Goal: Check status: Check status

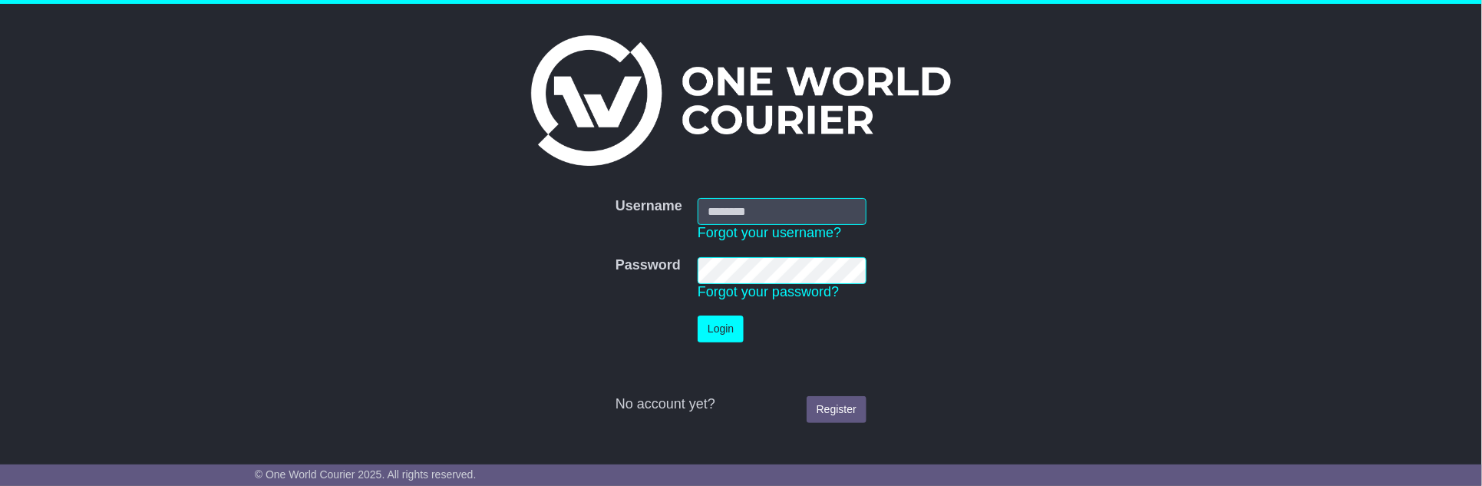
type input "**********"
click at [714, 326] on button "Login" at bounding box center [721, 328] width 46 height 27
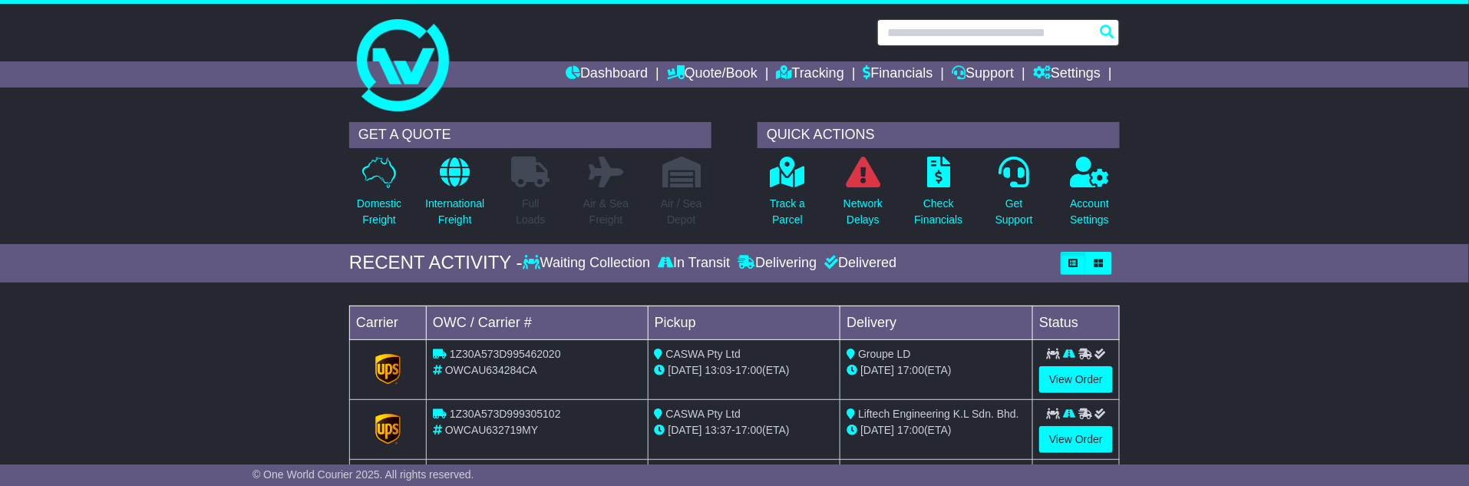
click at [944, 34] on input "text" at bounding box center [998, 32] width 242 height 27
paste input "**********"
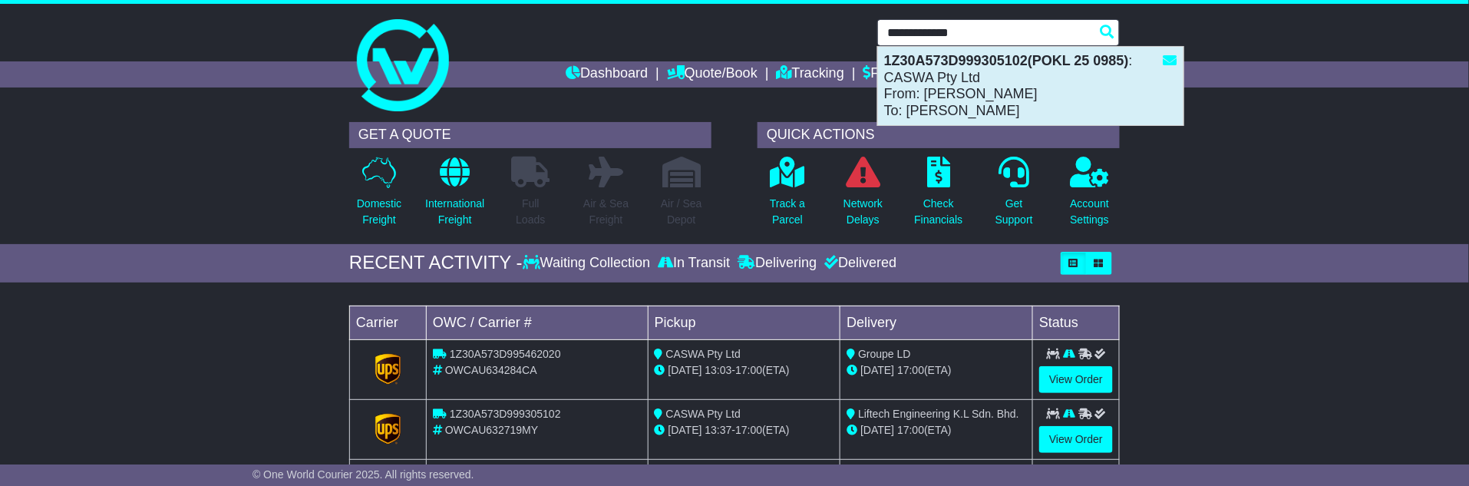
click at [934, 85] on div "1Z30A573D999305102(POKL 25 0985) : CASWA Pty Ltd From: Jodie Dickson To: Wong" at bounding box center [1030, 86] width 305 height 78
type input "**********"
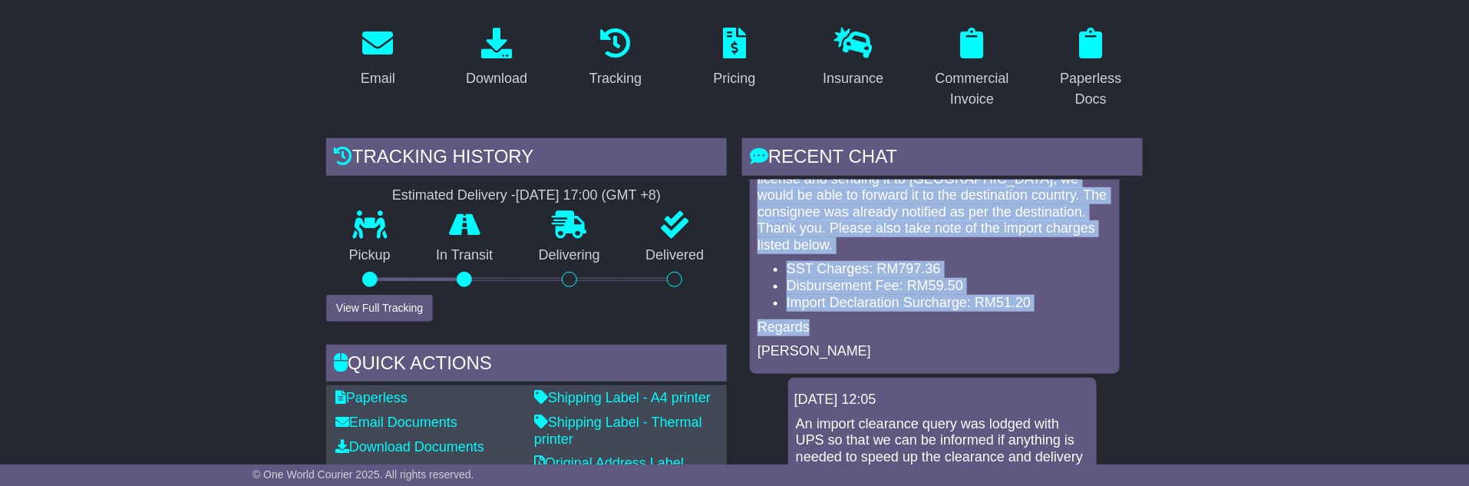
scroll to position [170, 0]
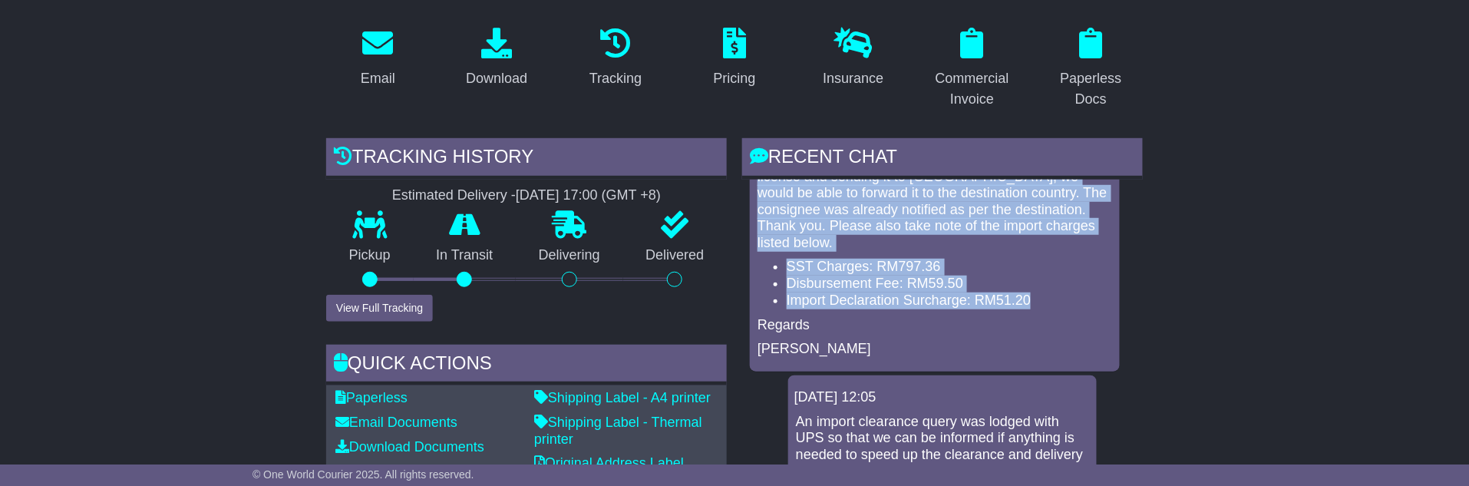
drag, startPoint x: 760, startPoint y: 238, endPoint x: 1037, endPoint y: 278, distance: 280.6
click at [1037, 278] on div "Hi Jodie, The package is currently being held in the destination country due to…" at bounding box center [935, 197] width 358 height 321
copy div "The package is currently being held in the destination country due to the requi…"
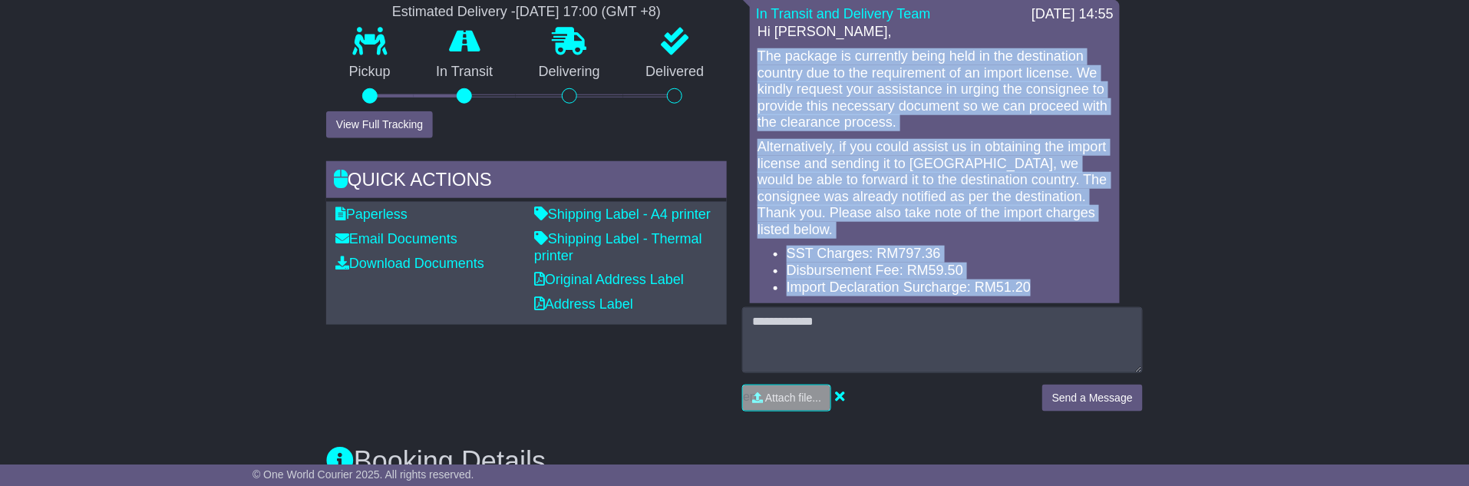
scroll to position [596, 0]
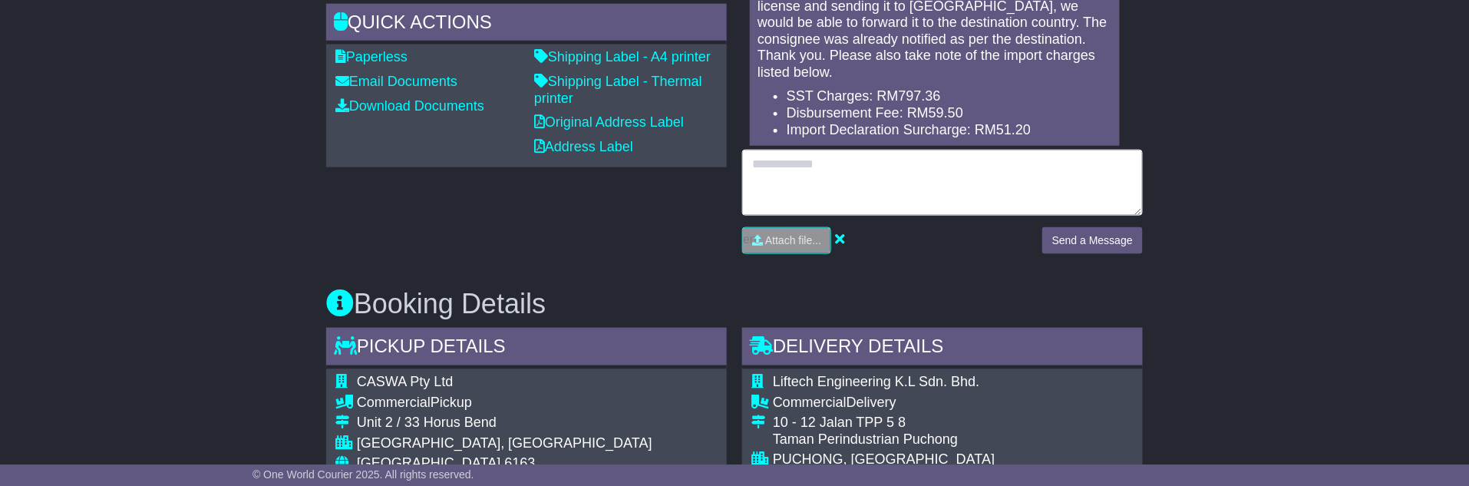
click at [850, 176] on textarea at bounding box center [942, 183] width 401 height 66
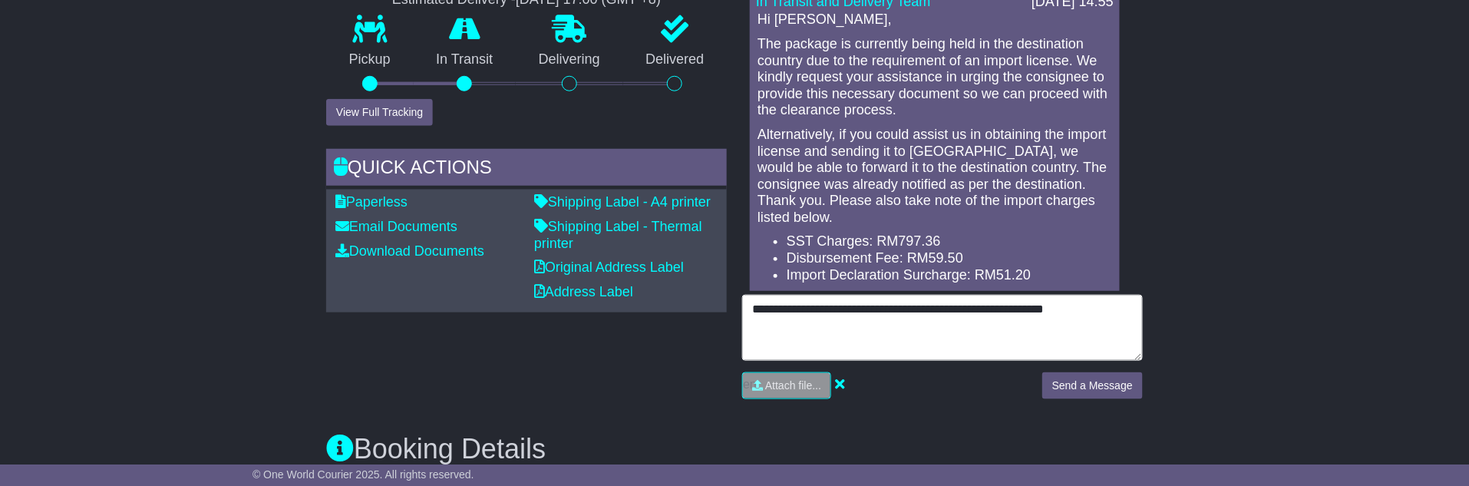
scroll to position [426, 0]
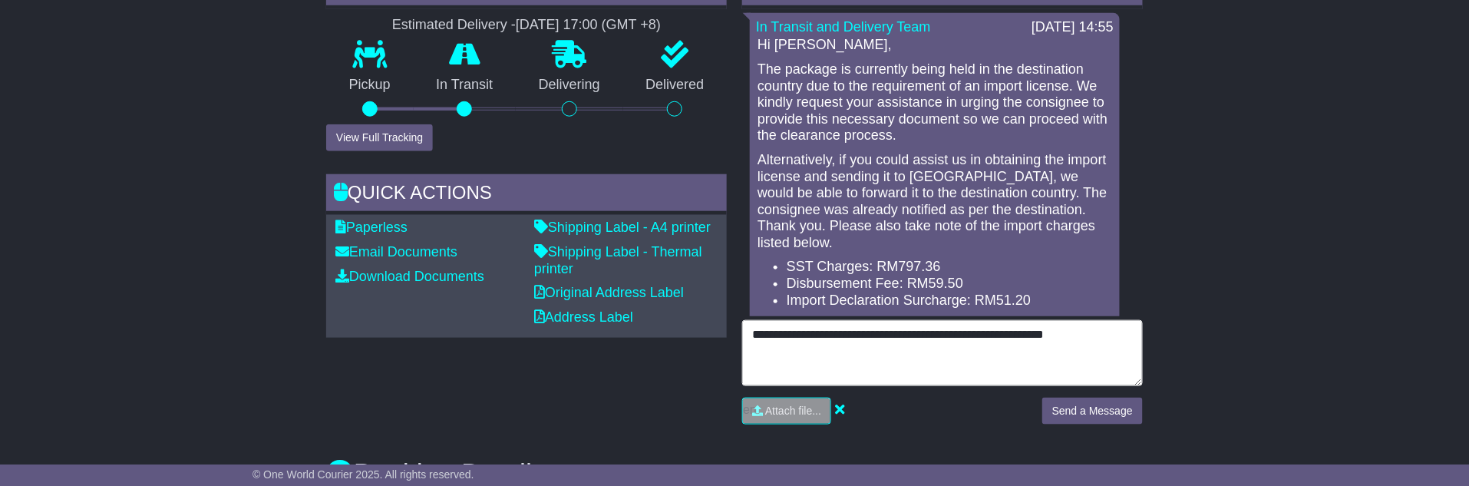
click at [1123, 331] on textarea "**********" at bounding box center [942, 353] width 401 height 66
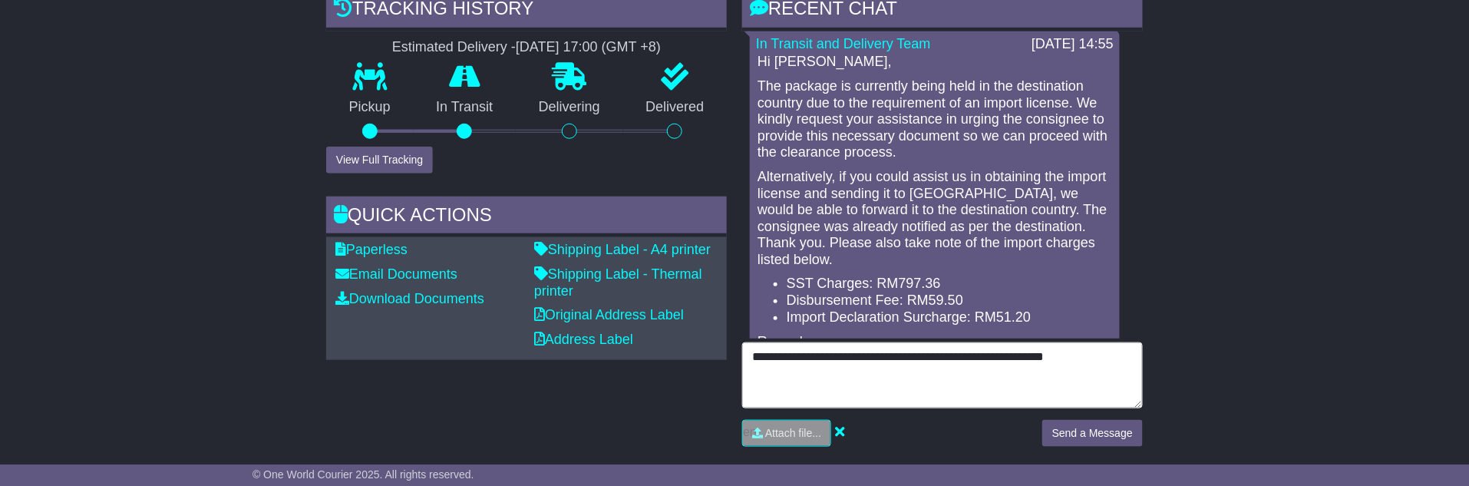
scroll to position [0, 0]
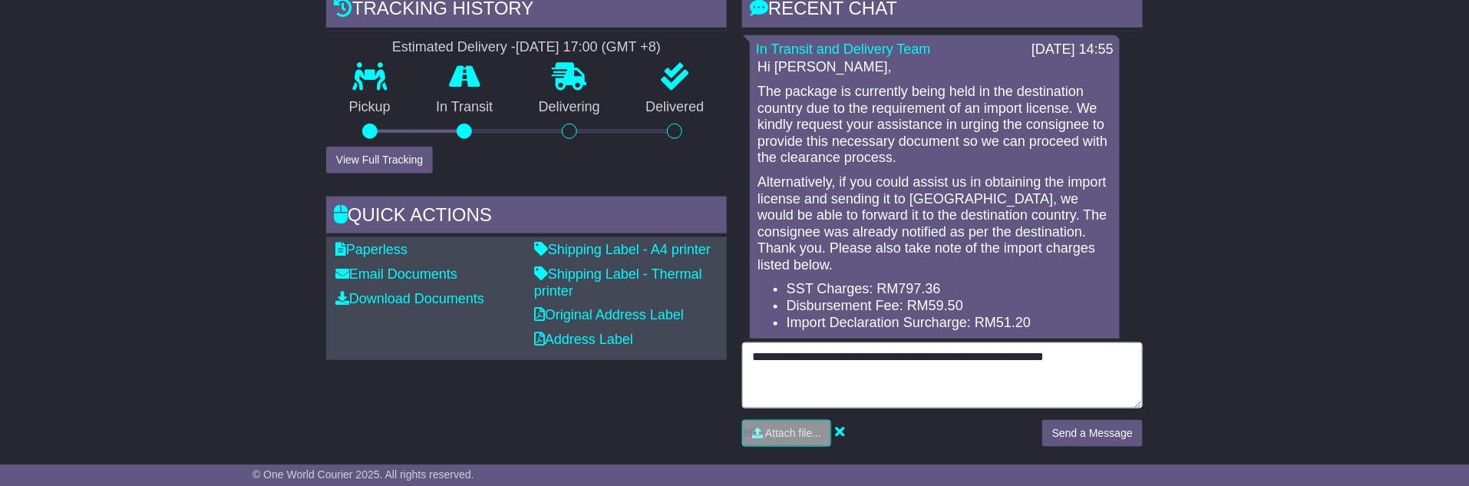
click at [1047, 373] on textarea "**********" at bounding box center [942, 375] width 401 height 66
drag, startPoint x: 1122, startPoint y: 356, endPoint x: 1025, endPoint y: 351, distance: 96.8
click at [1025, 351] on textarea "**********" at bounding box center [942, 375] width 401 height 66
type textarea "**********"
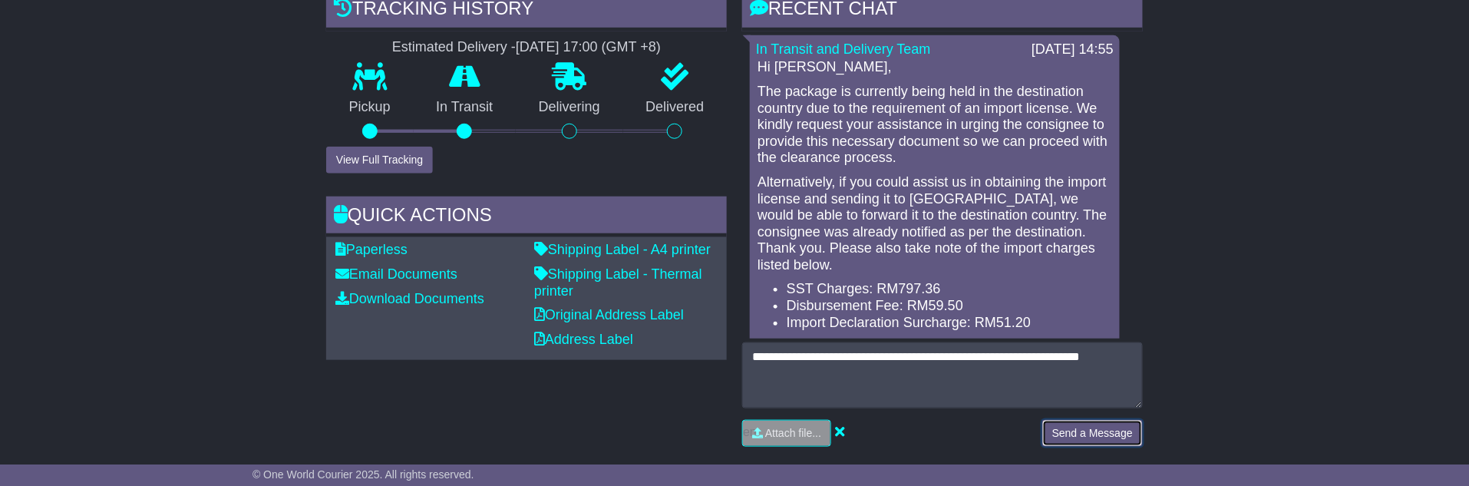
click at [1087, 421] on button "Send a Message" at bounding box center [1092, 433] width 101 height 27
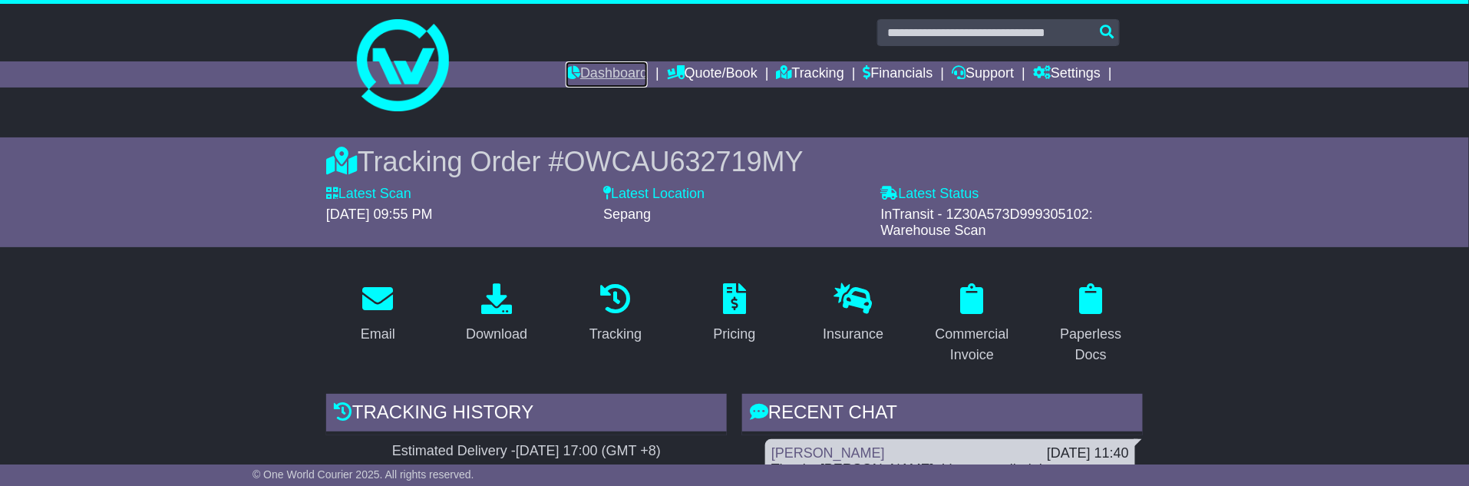
click at [594, 74] on link "Dashboard" at bounding box center [607, 74] width 82 height 26
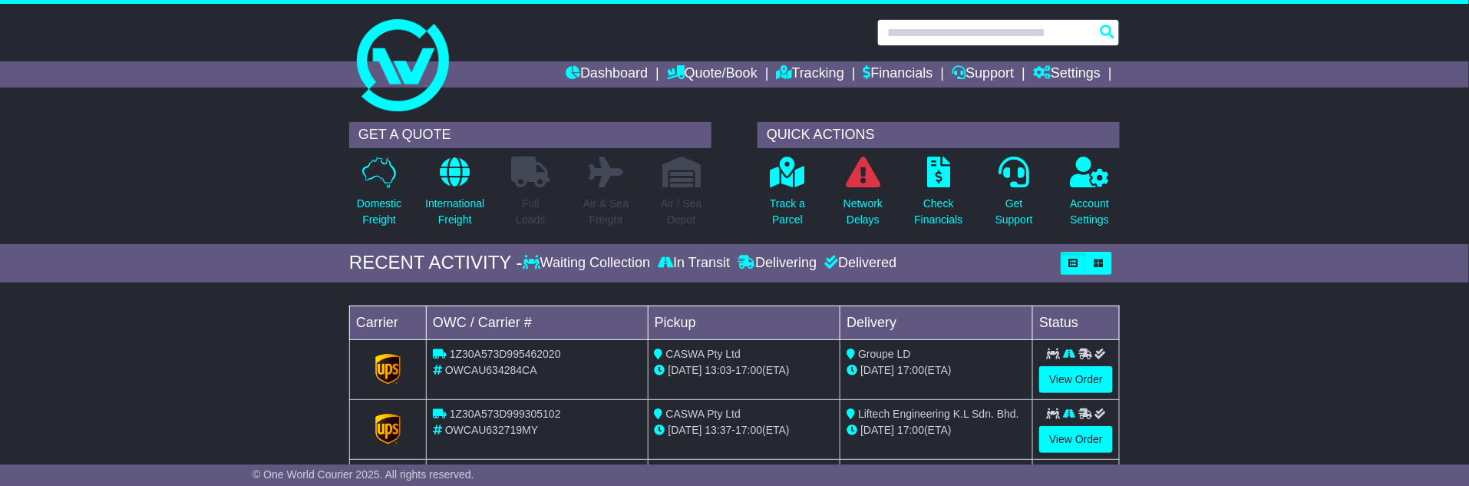
click at [951, 28] on input "text" at bounding box center [998, 32] width 242 height 27
paste input "**********"
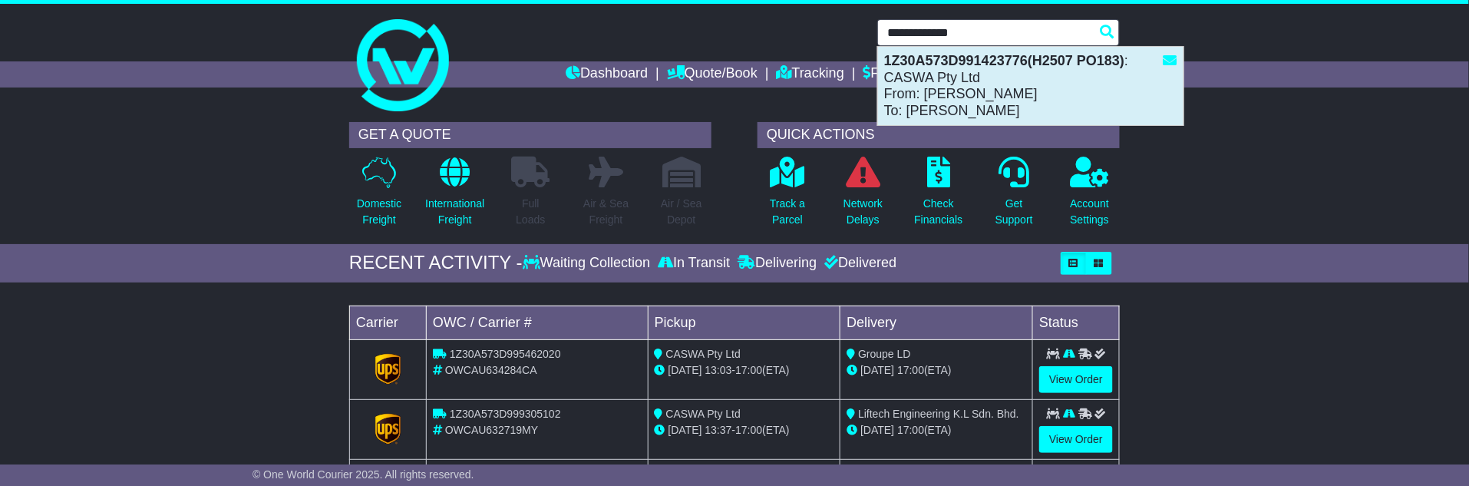
click at [963, 80] on div "1Z30A573D991423776(H2507 PO183) : CASWA Pty Ltd From: Jodie Dickson To: Yee Tie…" at bounding box center [1030, 86] width 305 height 78
type input "**********"
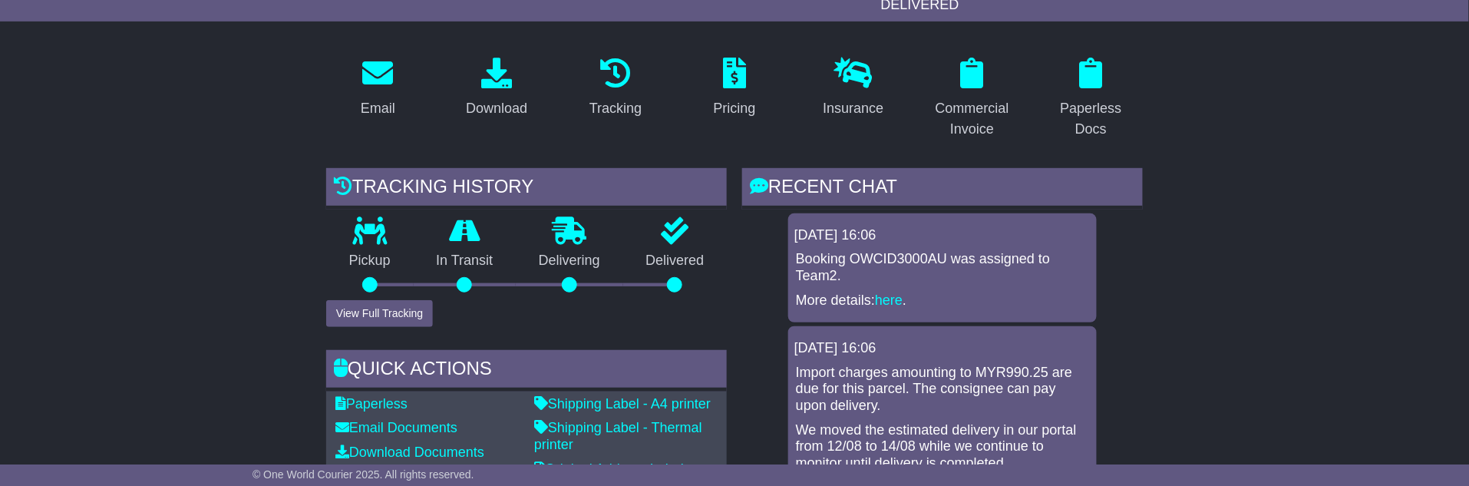
scroll to position [256, 0]
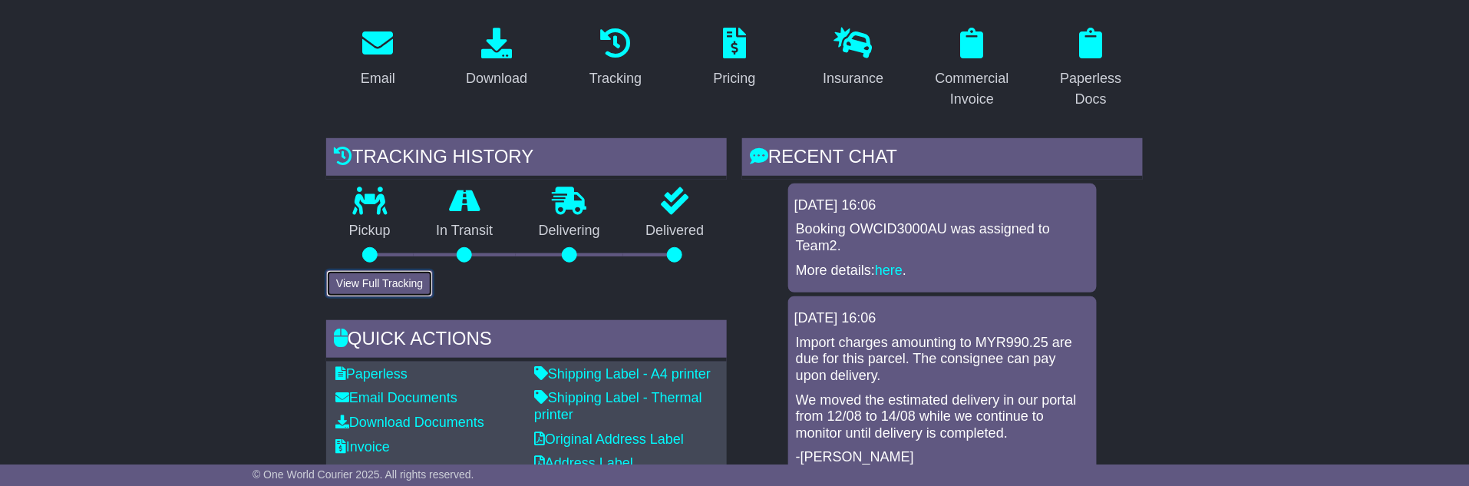
click at [374, 278] on button "View Full Tracking" at bounding box center [379, 283] width 107 height 27
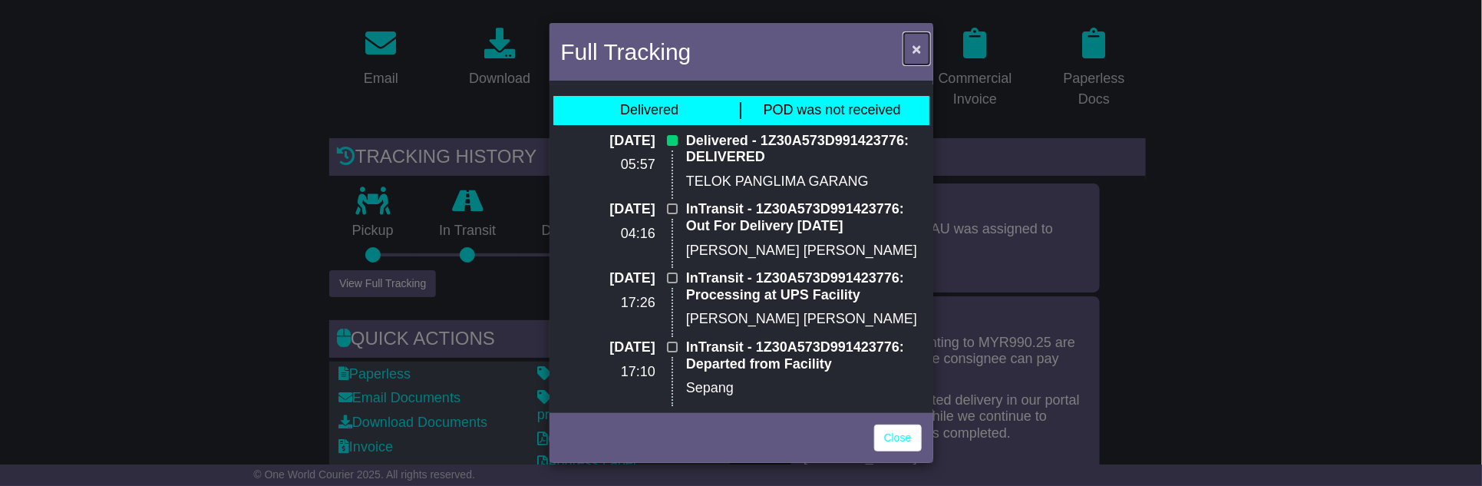
click at [917, 48] on span "×" at bounding box center [916, 49] width 9 height 18
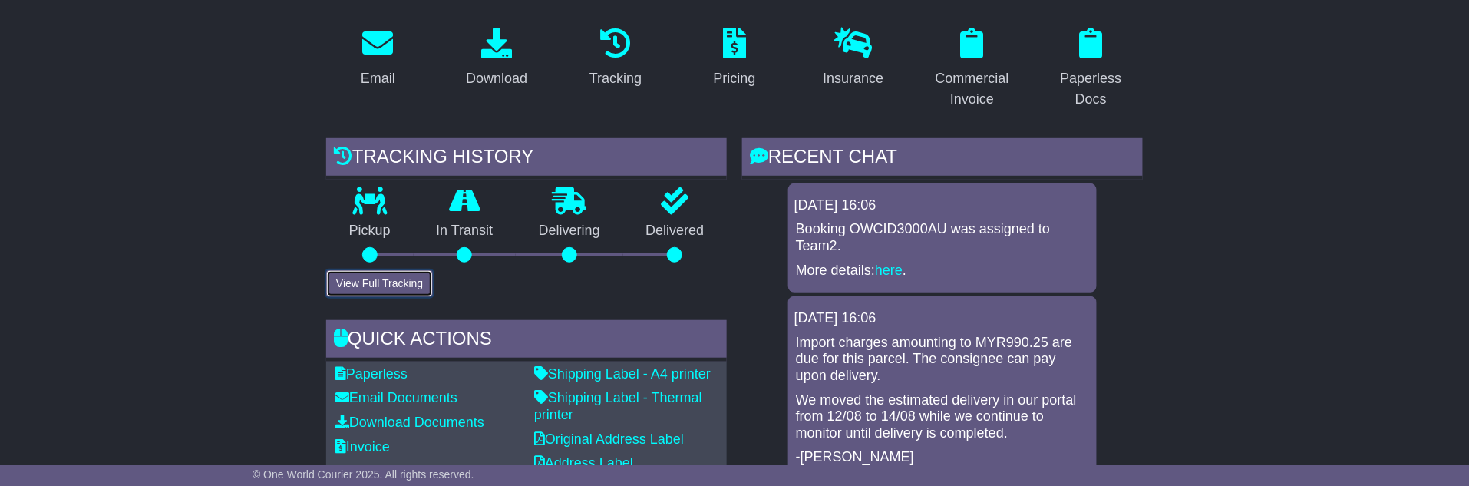
click at [395, 275] on button "View Full Tracking" at bounding box center [379, 283] width 107 height 27
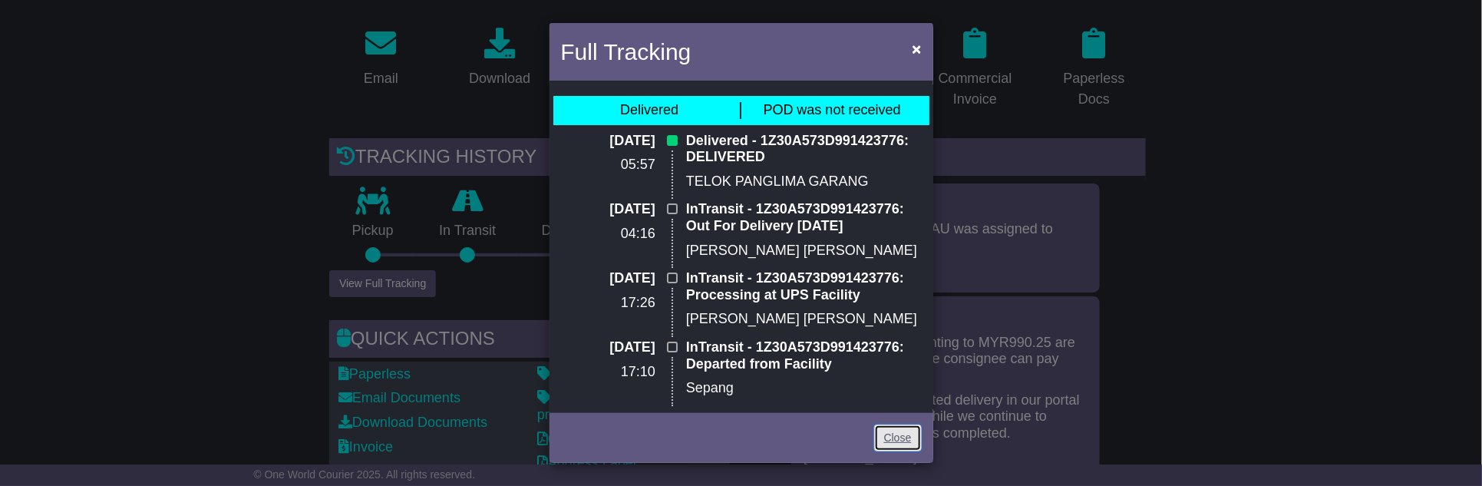
click at [896, 440] on link "Close" at bounding box center [898, 437] width 48 height 27
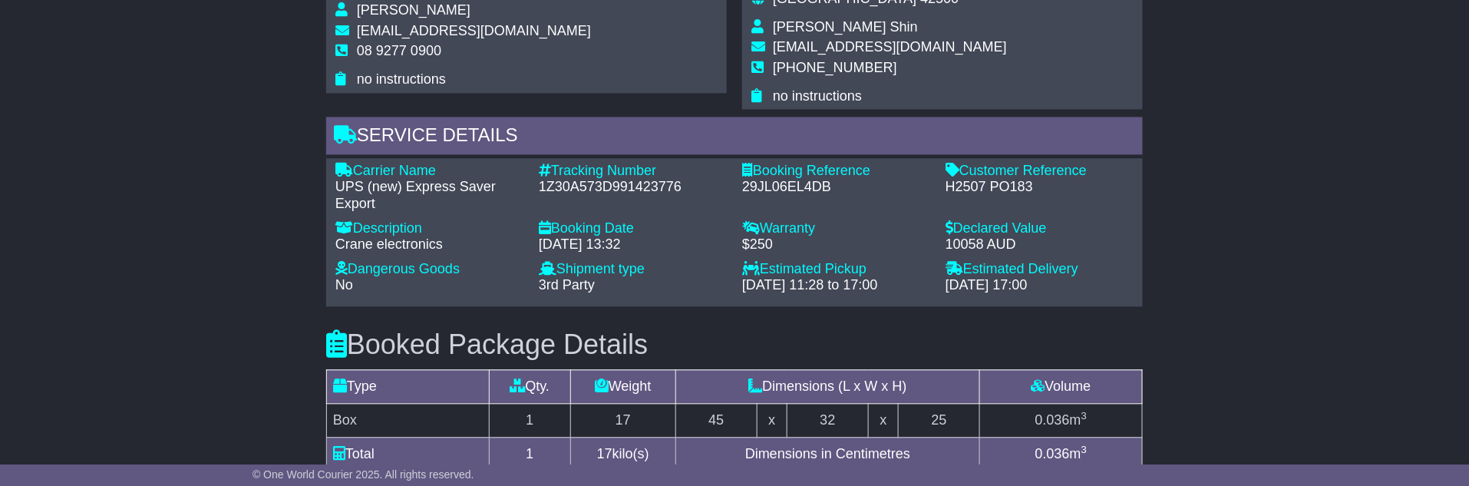
scroll to position [991, 0]
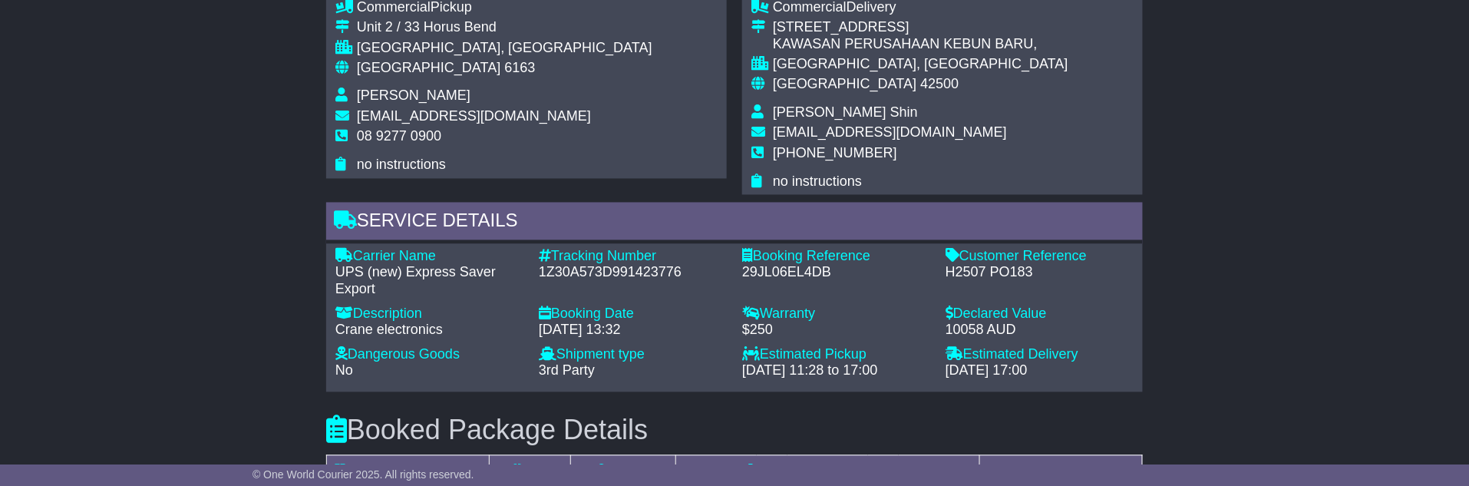
click at [1011, 269] on div "H2507 PO183" at bounding box center [1039, 273] width 188 height 17
copy div "PO183"
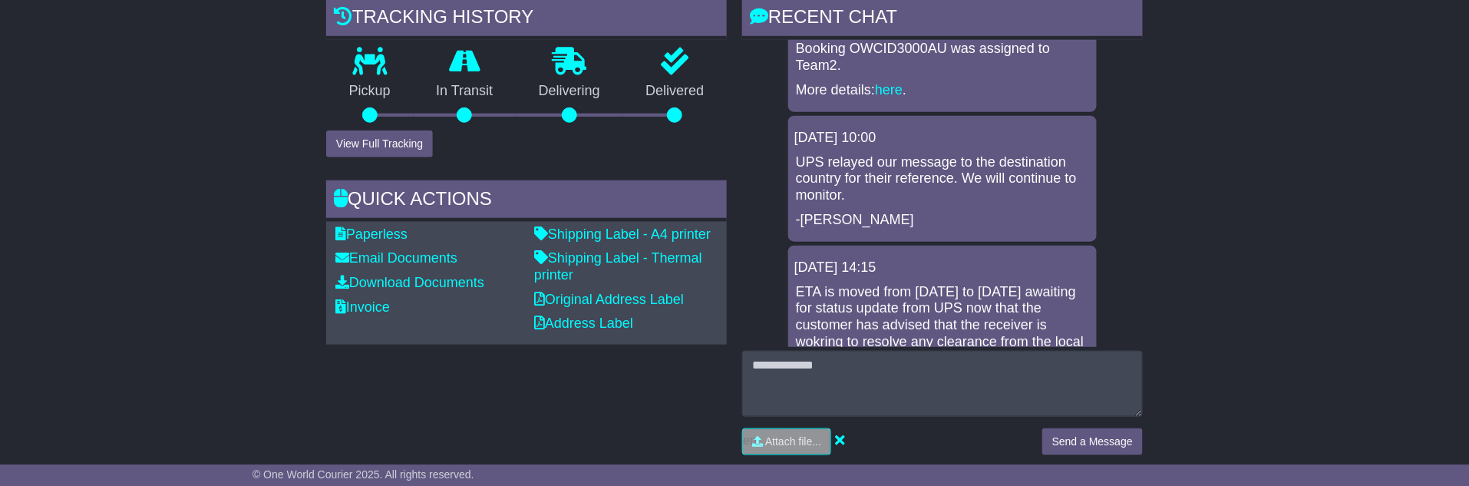
scroll to position [0, 0]
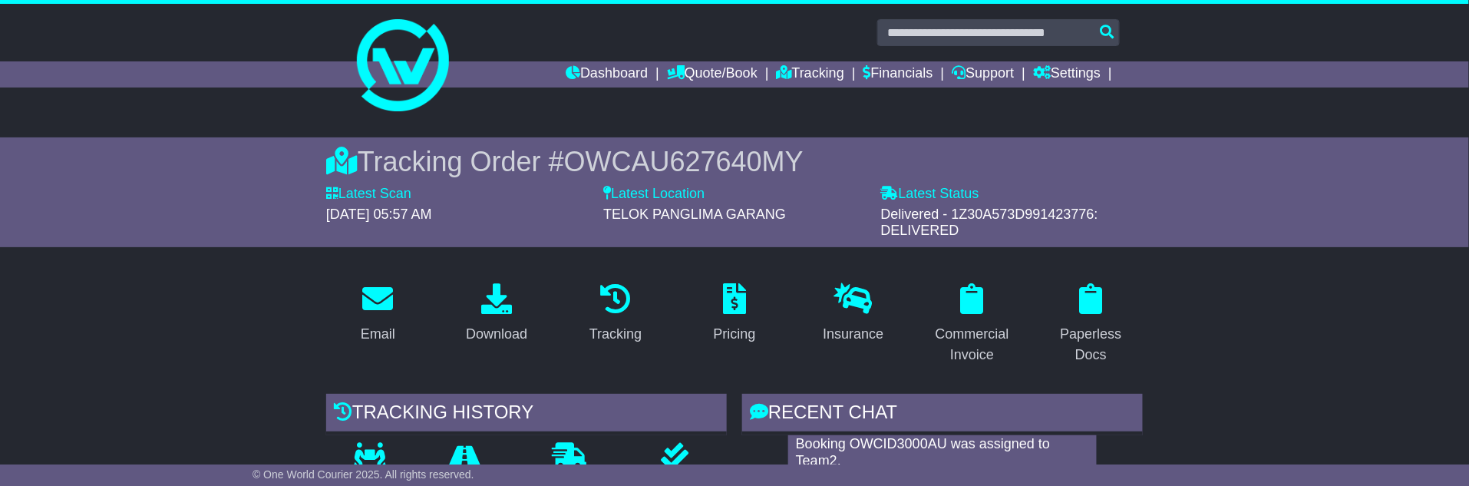
click at [679, 163] on span "OWCAU627640MY" at bounding box center [683, 161] width 239 height 31
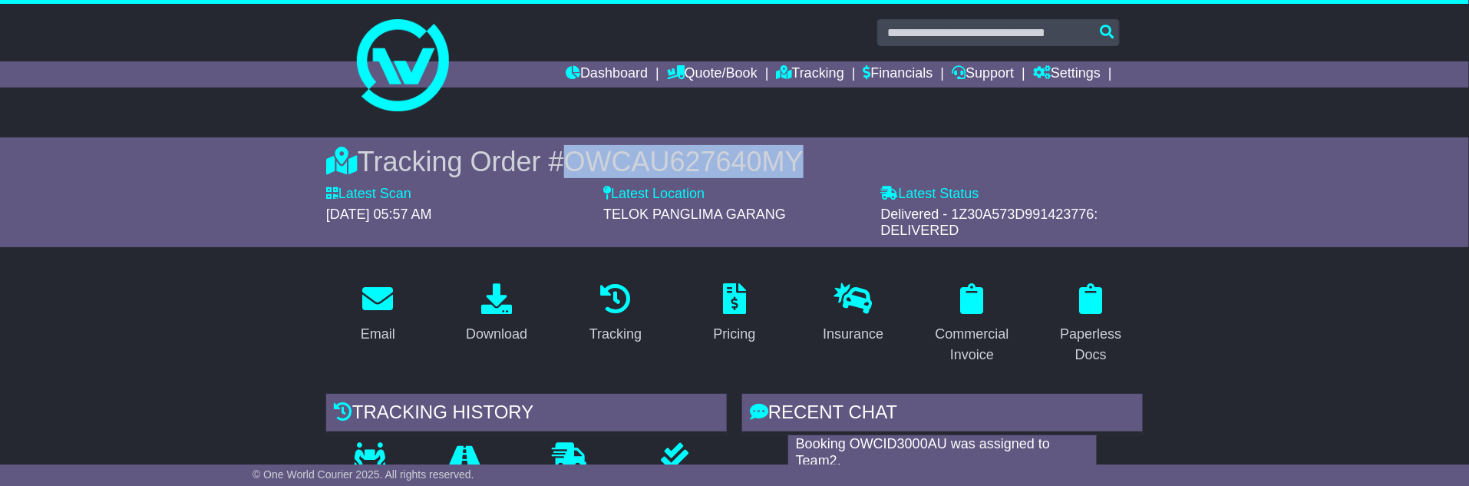
click at [679, 163] on span "OWCAU627640MY" at bounding box center [683, 161] width 239 height 31
copy span "OWCAU627640MY"
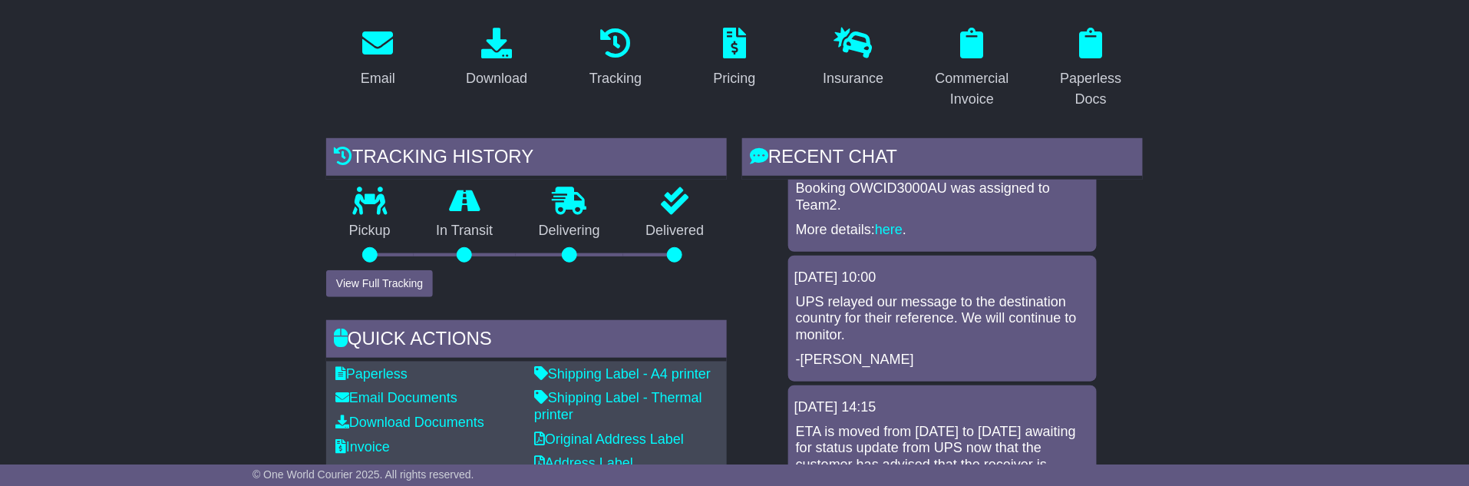
scroll to position [426, 0]
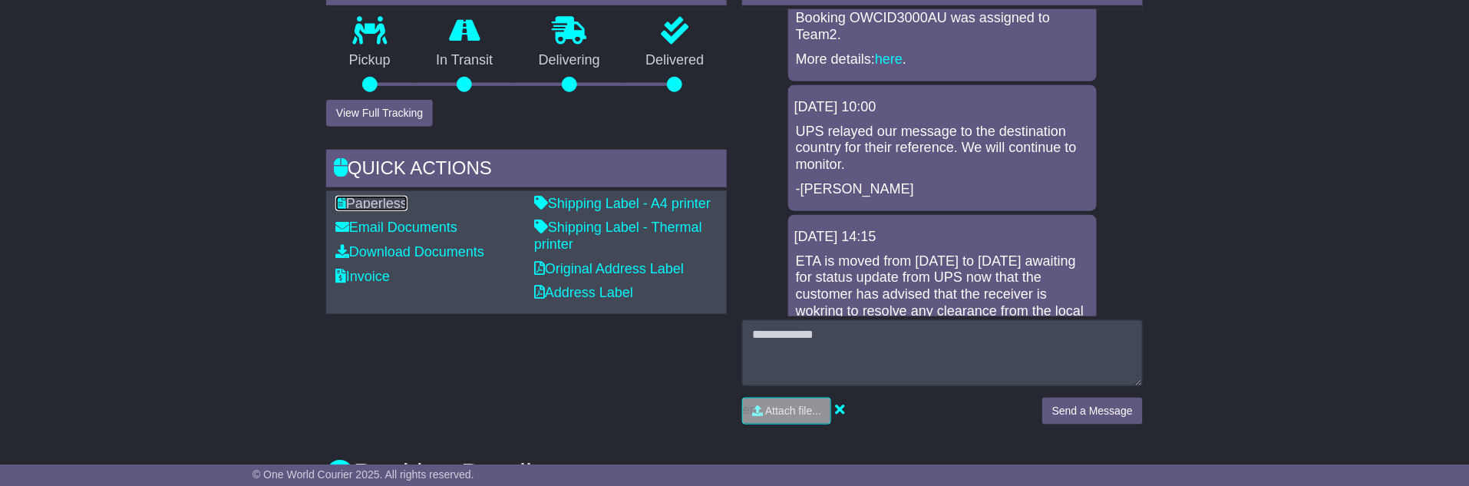
click at [377, 196] on link "Paperless" at bounding box center [371, 203] width 72 height 15
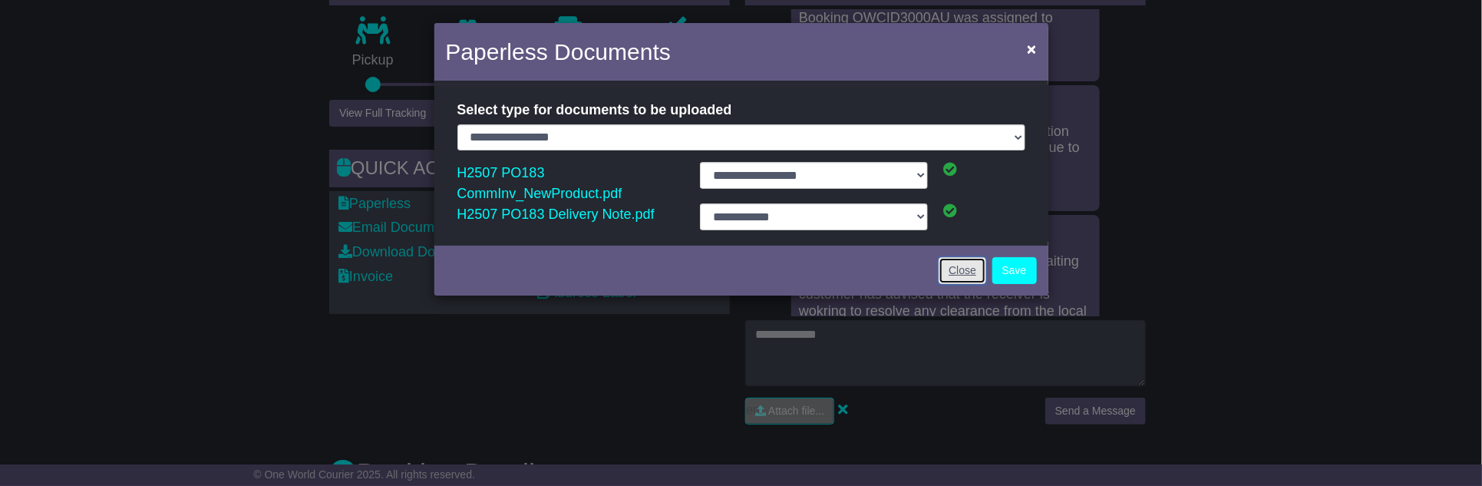
click at [963, 267] on link "Close" at bounding box center [962, 270] width 48 height 27
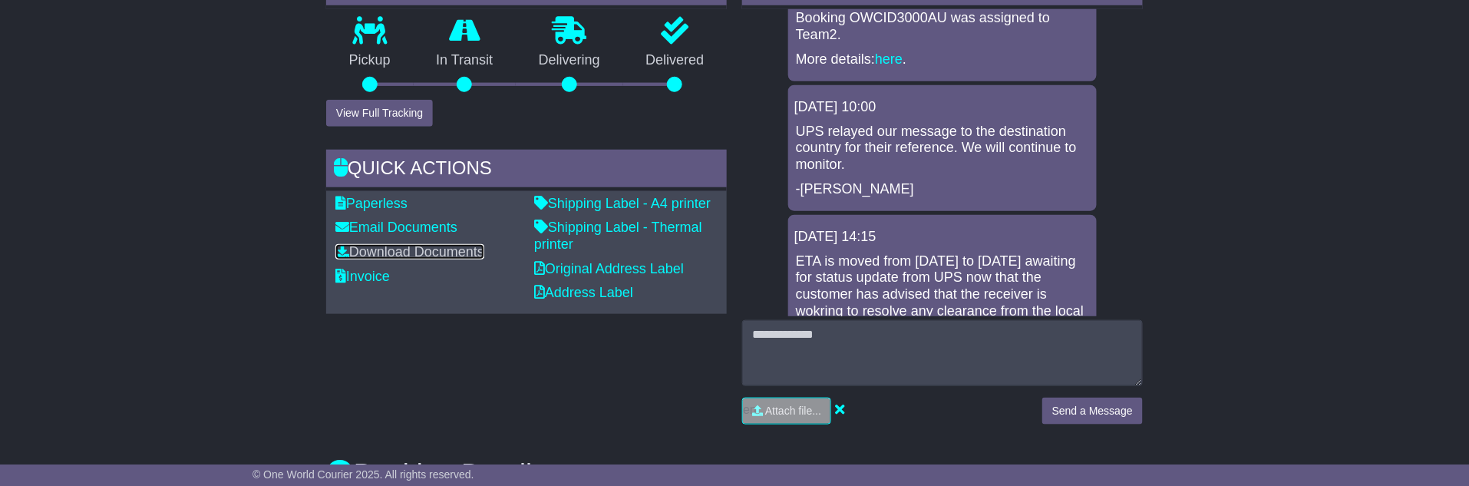
click at [423, 246] on link "Download Documents" at bounding box center [409, 251] width 149 height 15
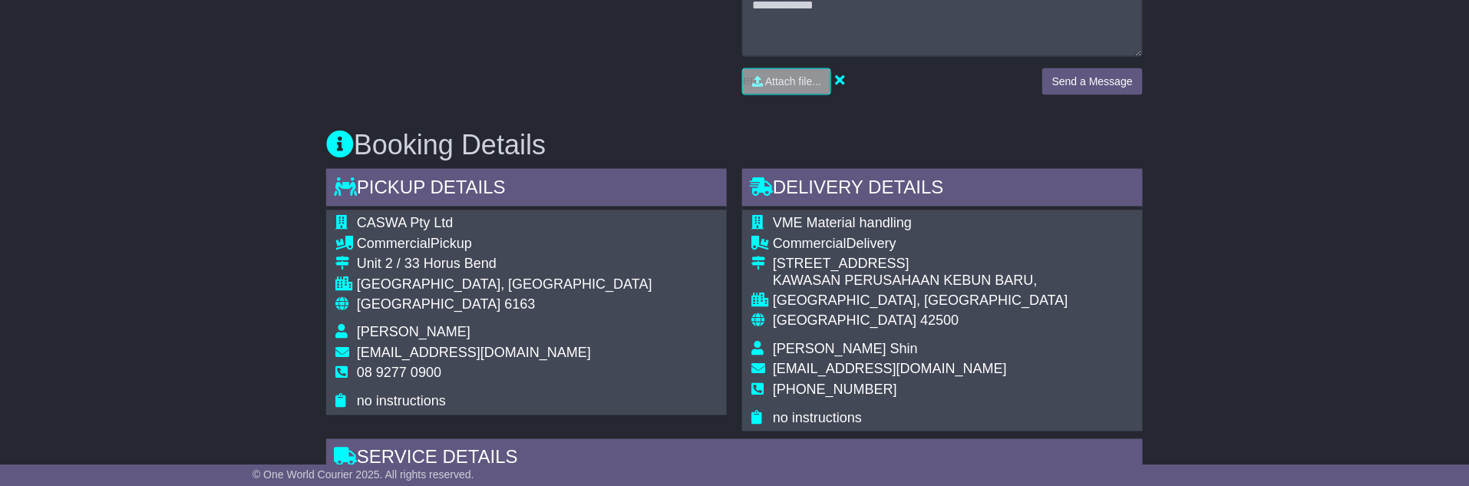
scroll to position [767, 0]
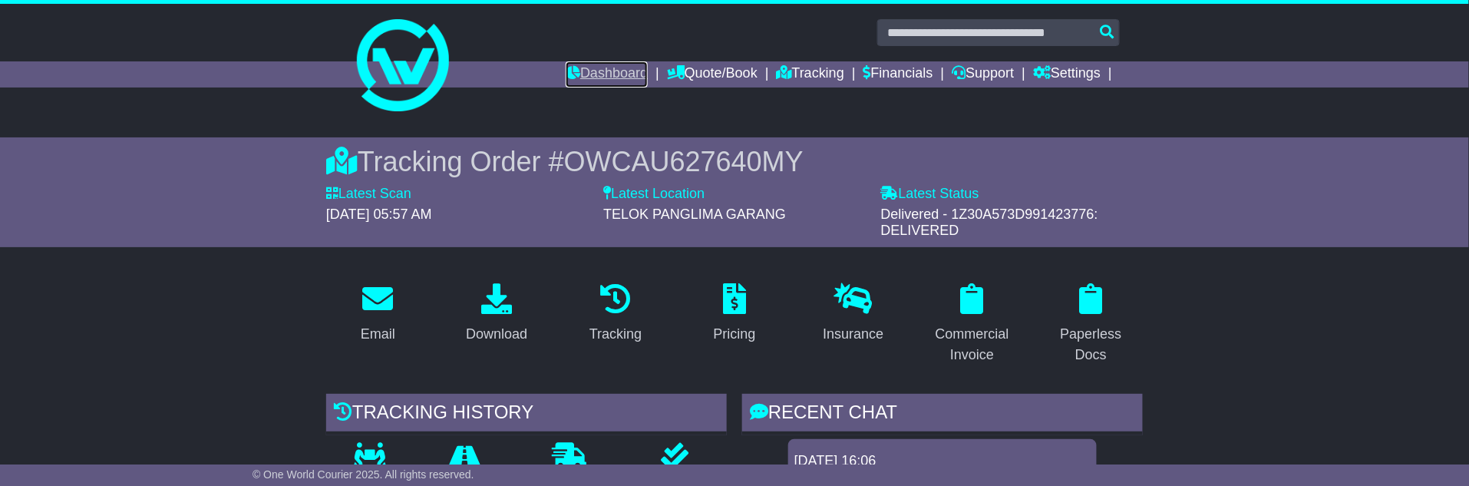
click at [612, 71] on link "Dashboard" at bounding box center [607, 74] width 82 height 26
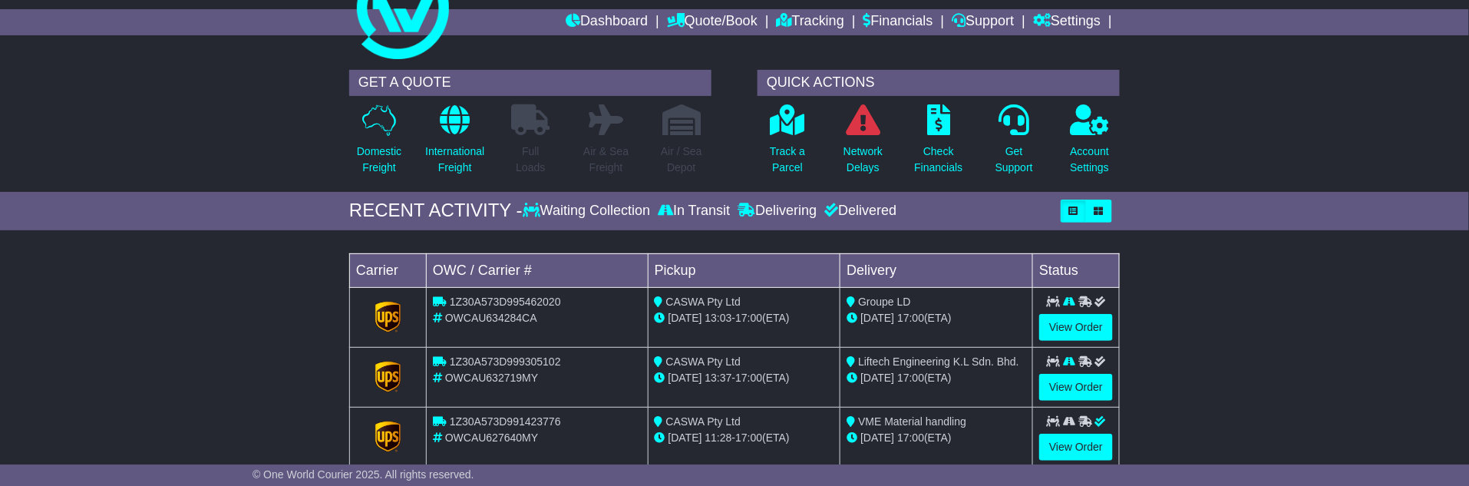
scroll to position [85, 0]
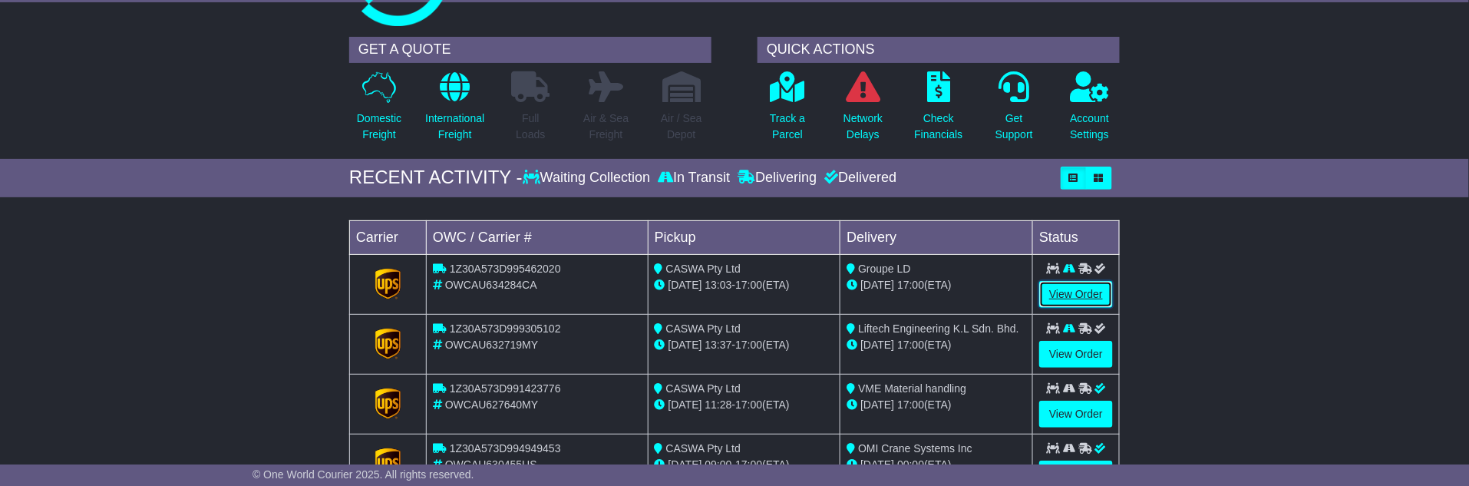
click at [1083, 285] on link "View Order" at bounding box center [1076, 294] width 74 height 27
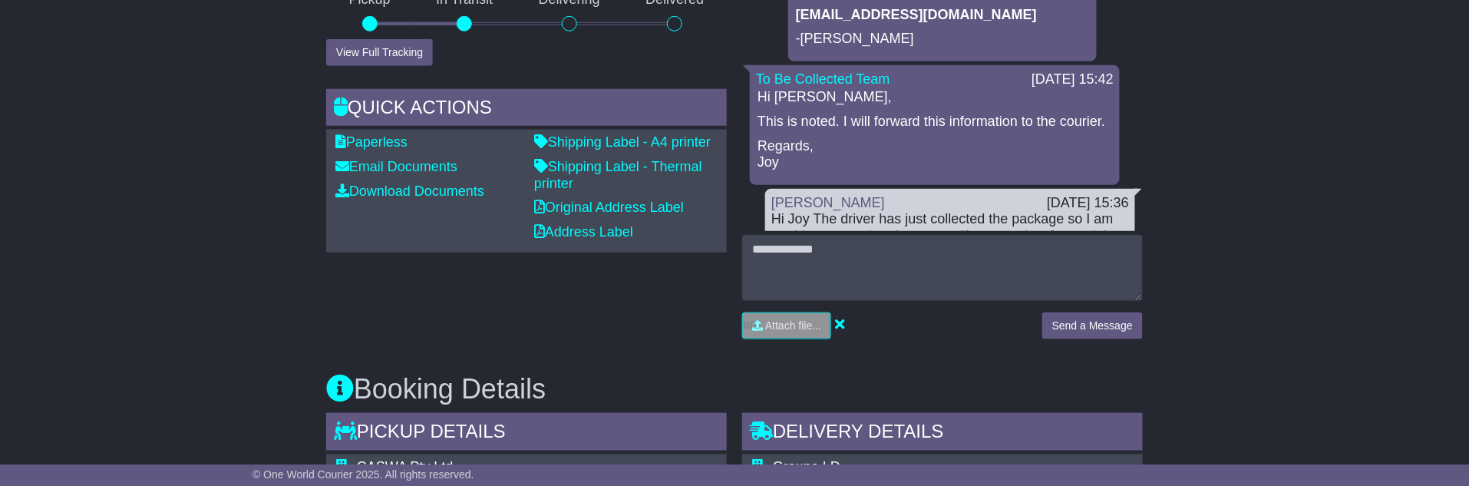
scroll to position [256, 0]
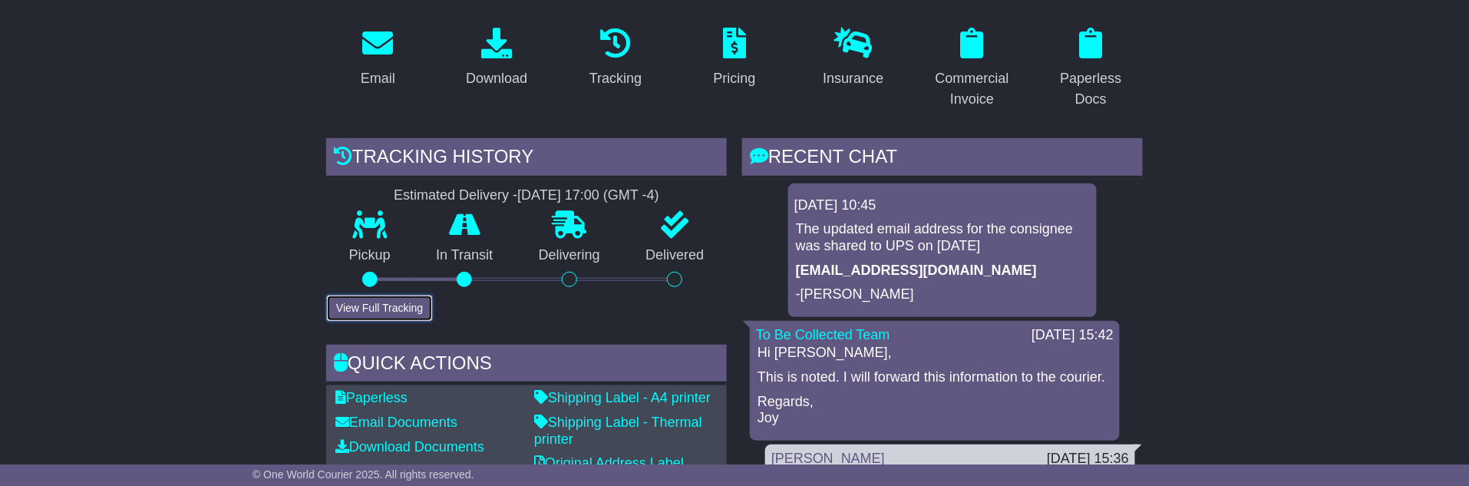
click at [364, 301] on button "View Full Tracking" at bounding box center [379, 308] width 107 height 27
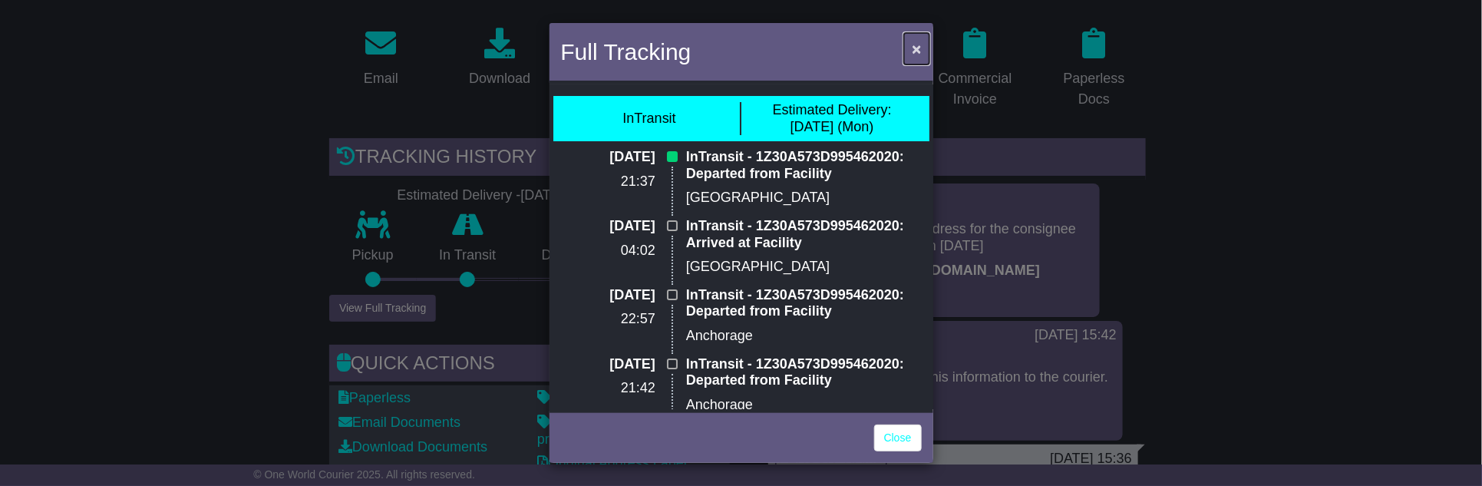
click at [914, 54] on span "×" at bounding box center [916, 49] width 9 height 18
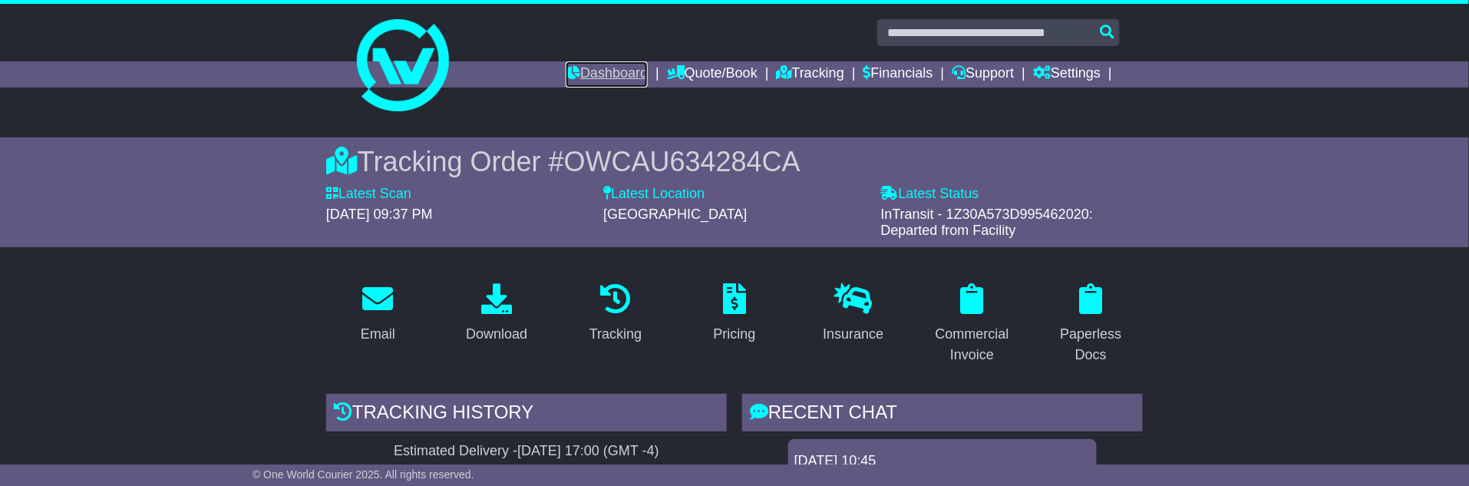
click at [599, 68] on link "Dashboard" at bounding box center [607, 74] width 82 height 26
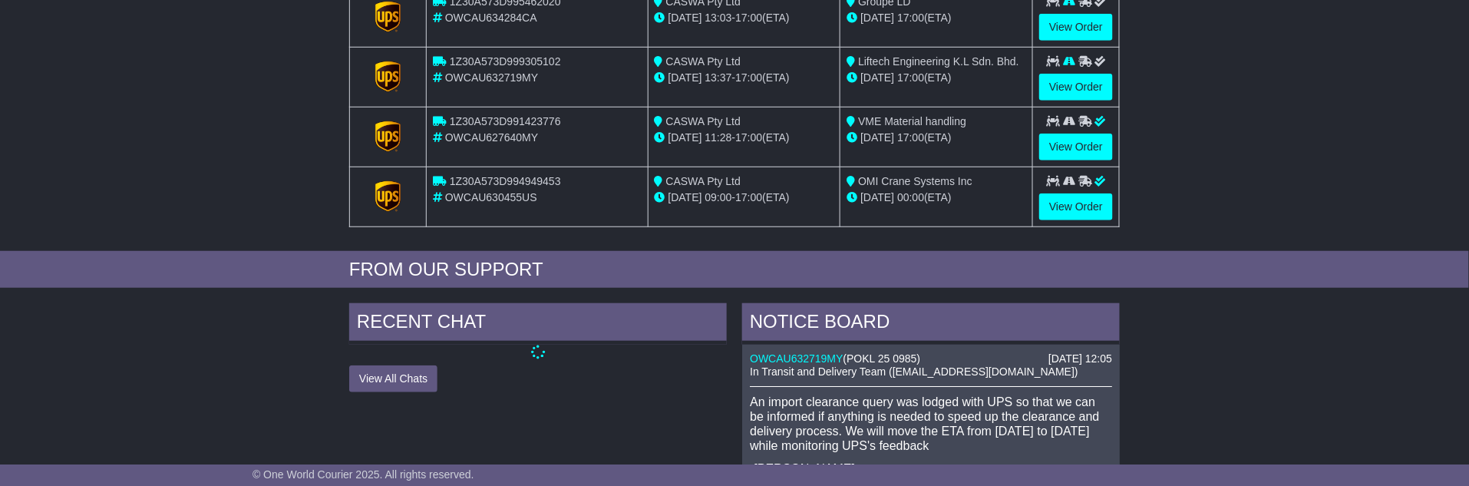
scroll to position [256, 0]
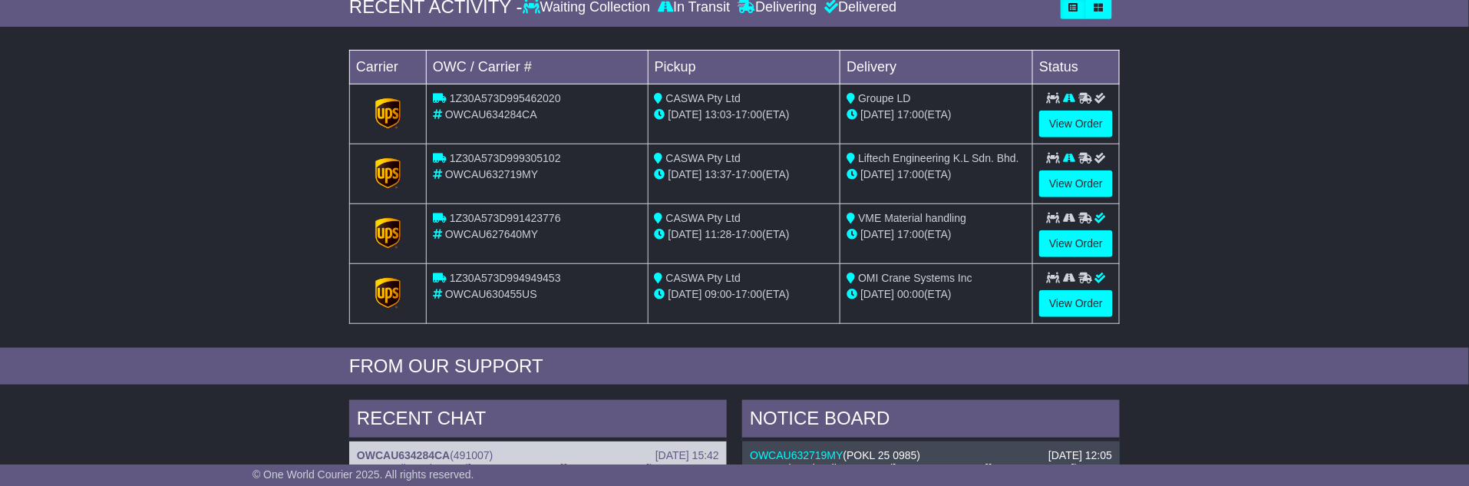
click at [476, 229] on span "OWCAU627640MY" at bounding box center [491, 234] width 93 height 12
copy span "OWCAU627640MY"
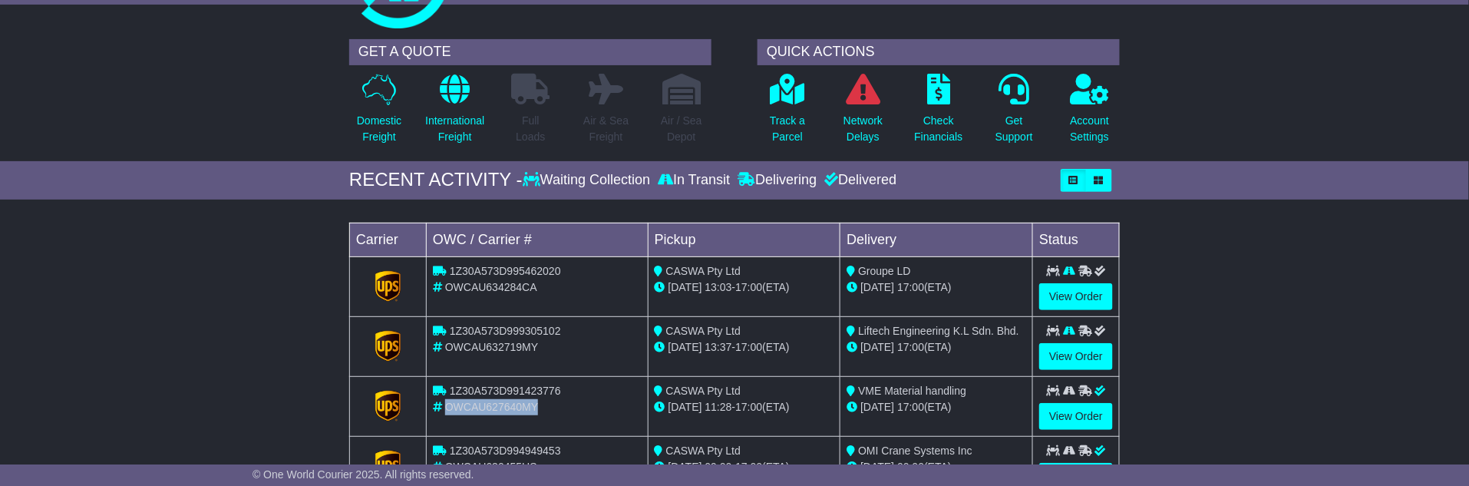
scroll to position [170, 0]
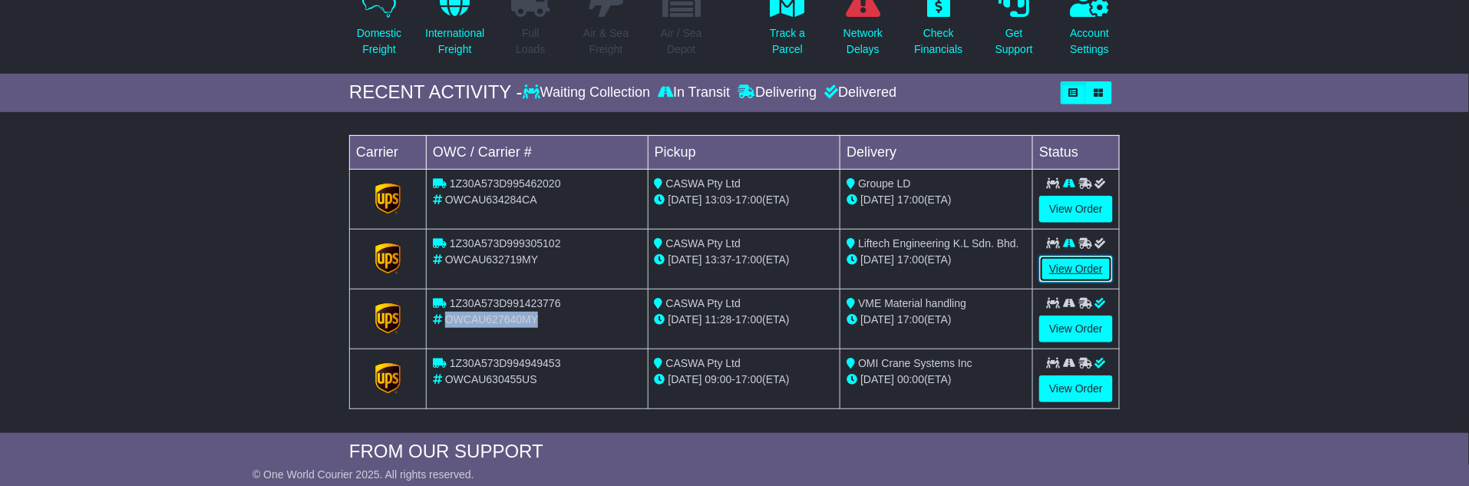
click at [1075, 264] on link "View Order" at bounding box center [1076, 269] width 74 height 27
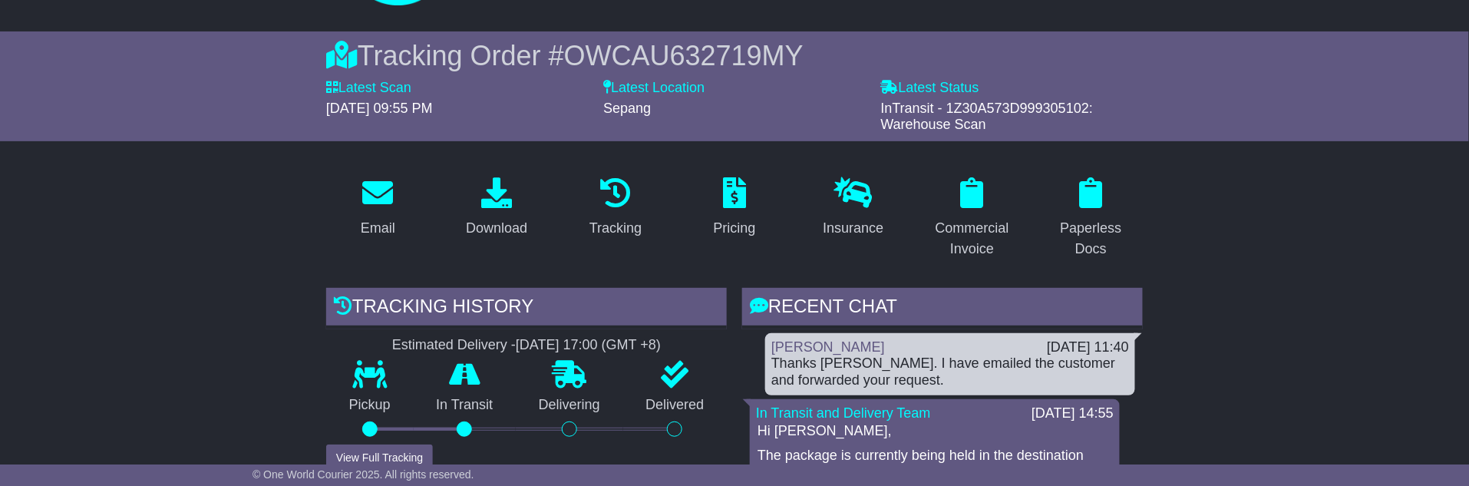
scroll to position [256, 0]
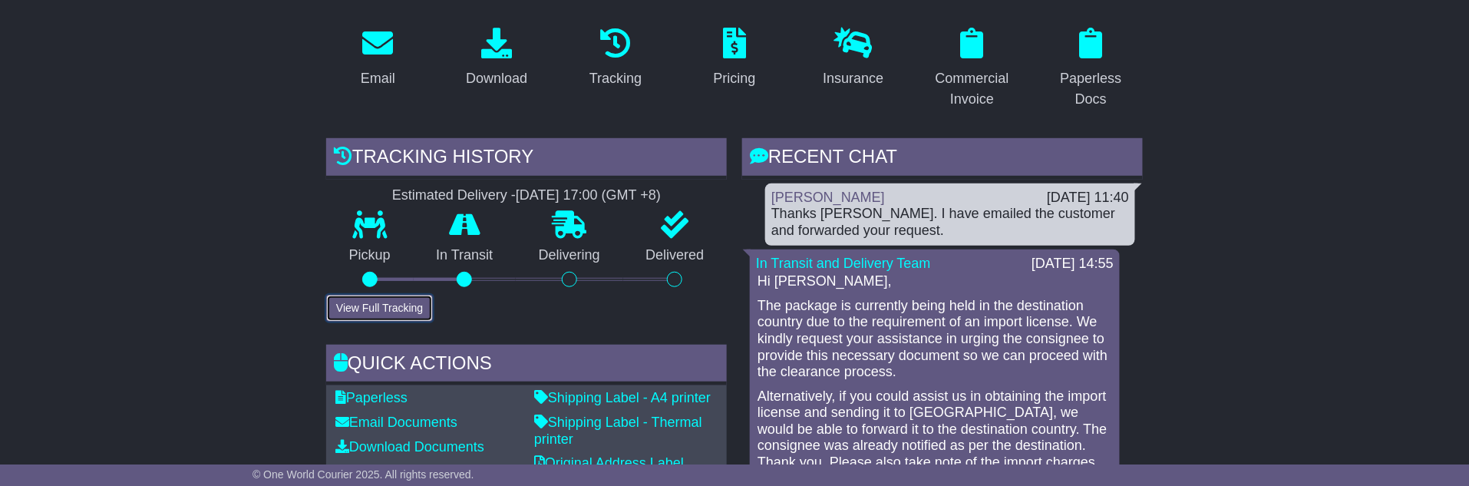
click at [397, 302] on button "View Full Tracking" at bounding box center [379, 308] width 107 height 27
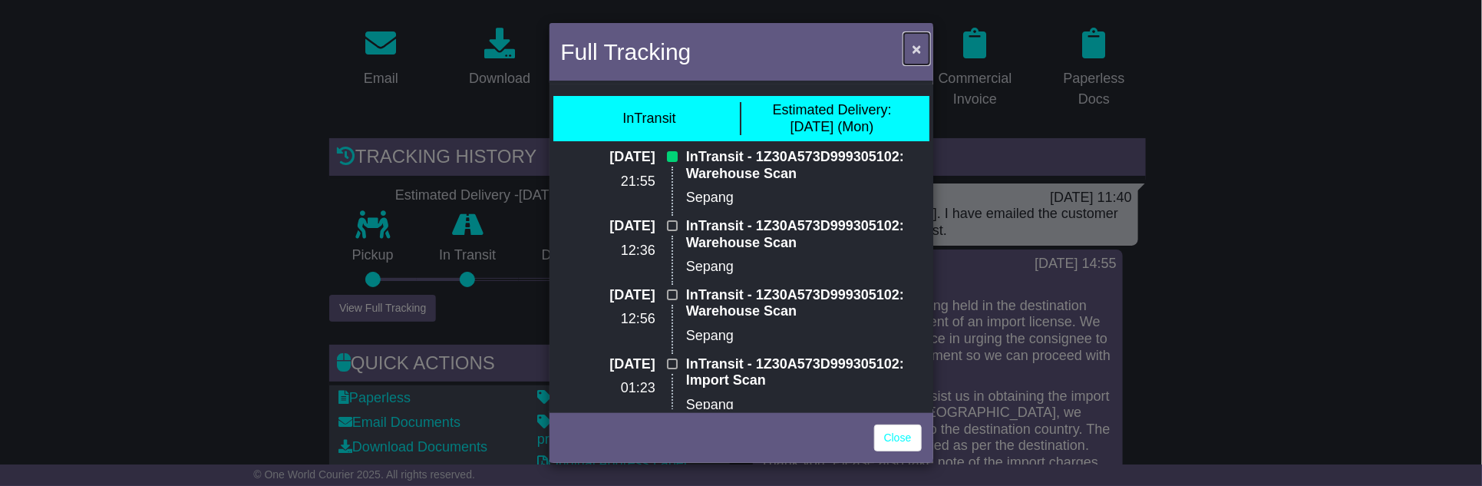
click at [914, 46] on span "×" at bounding box center [916, 49] width 9 height 18
